Goal: Task Accomplishment & Management: Complete application form

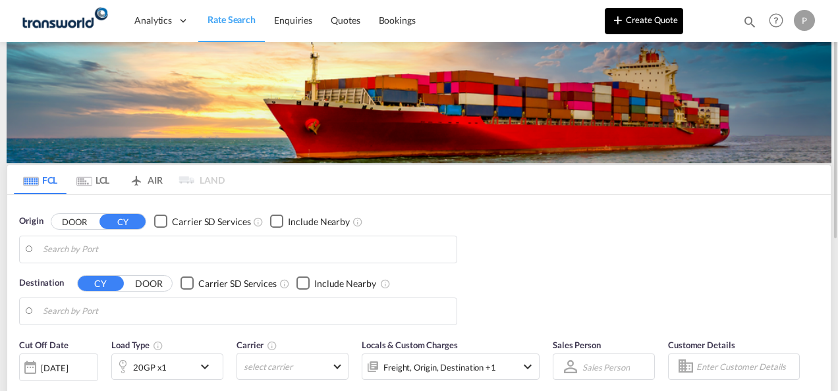
click at [640, 18] on button "Create Quote" at bounding box center [644, 21] width 78 height 26
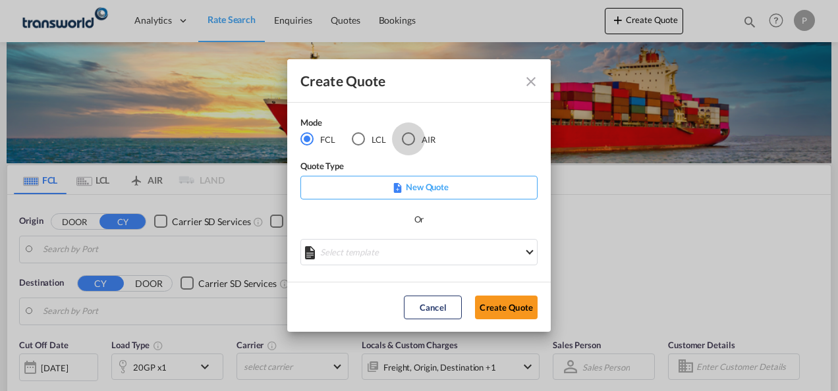
click at [409, 136] on div "AIR" at bounding box center [408, 138] width 13 height 13
click at [507, 309] on button "Create Quote" at bounding box center [506, 308] width 63 height 24
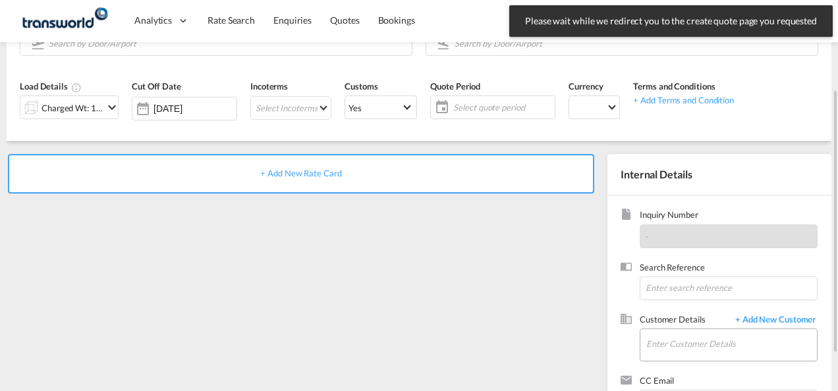
scroll to position [186, 0]
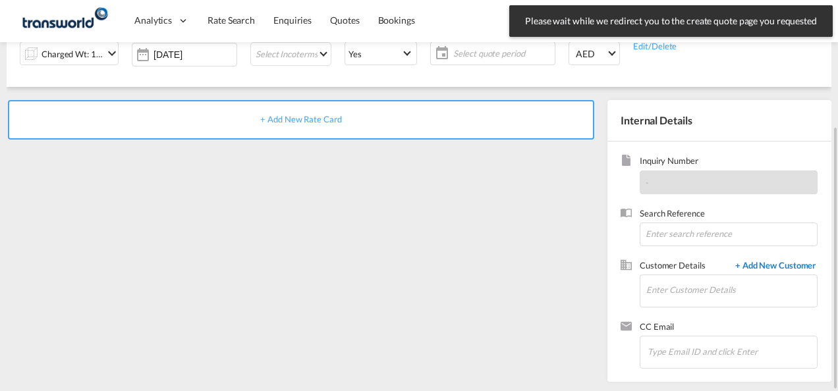
click at [768, 267] on span "+ Add New Customer" at bounding box center [773, 267] width 89 height 15
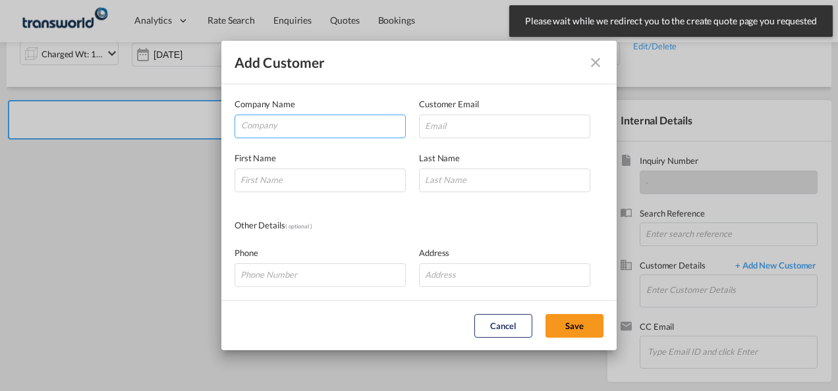
click at [287, 124] on input "Company" at bounding box center [323, 125] width 164 height 20
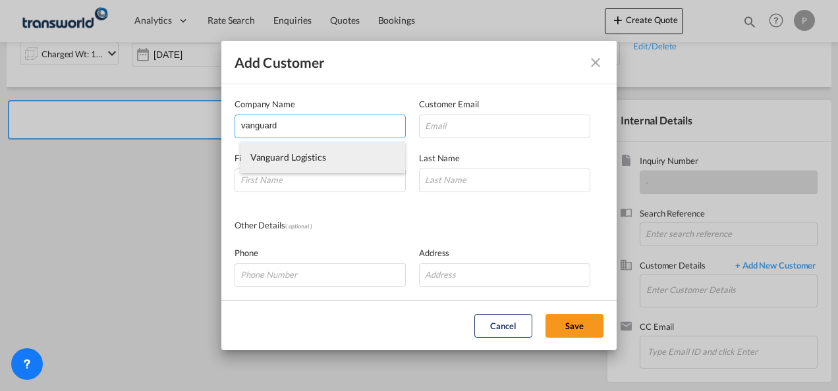
click at [296, 157] on span "Vanguard Logistics" at bounding box center [288, 157] width 76 height 11
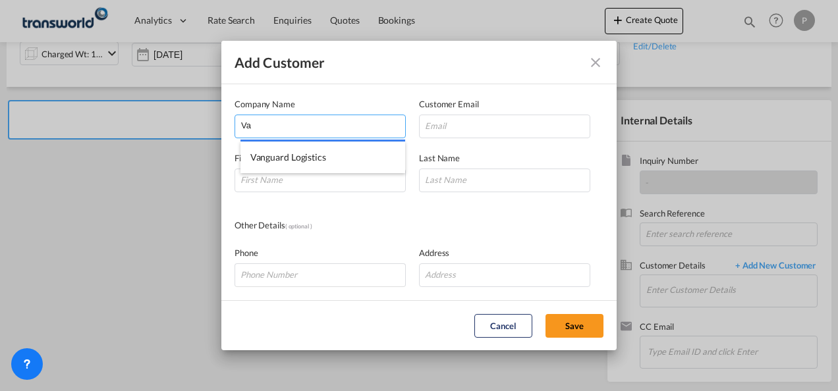
type input "V"
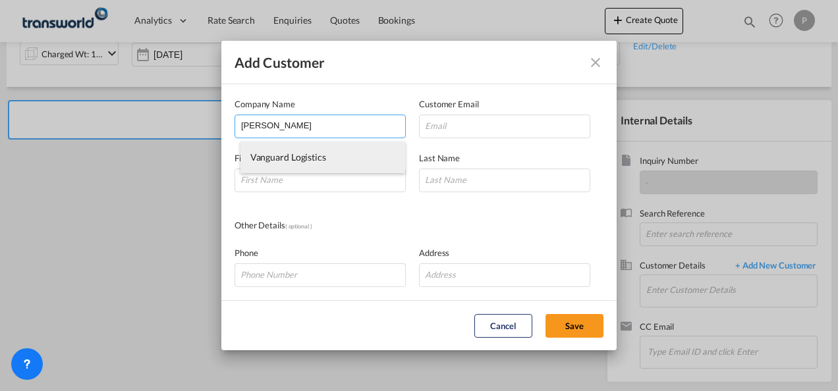
click at [323, 157] on span "Vanguard Logistics" at bounding box center [288, 157] width 76 height 11
type input "Vanguard Logistics"
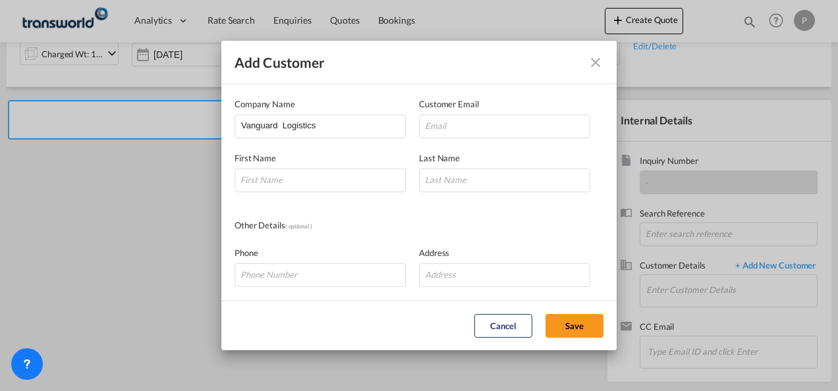
click at [473, 229] on div "Other Details ( optional )" at bounding box center [419, 226] width 369 height 14
click at [596, 62] on md-icon "icon-close" at bounding box center [596, 63] width 16 height 16
